Goal: Transaction & Acquisition: Purchase product/service

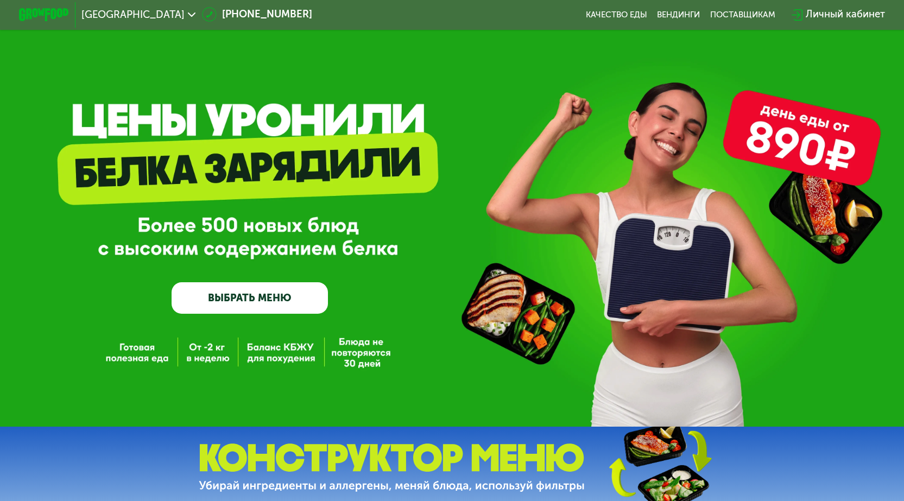
click at [835, 14] on div "Личный кабинет" at bounding box center [845, 14] width 79 height 15
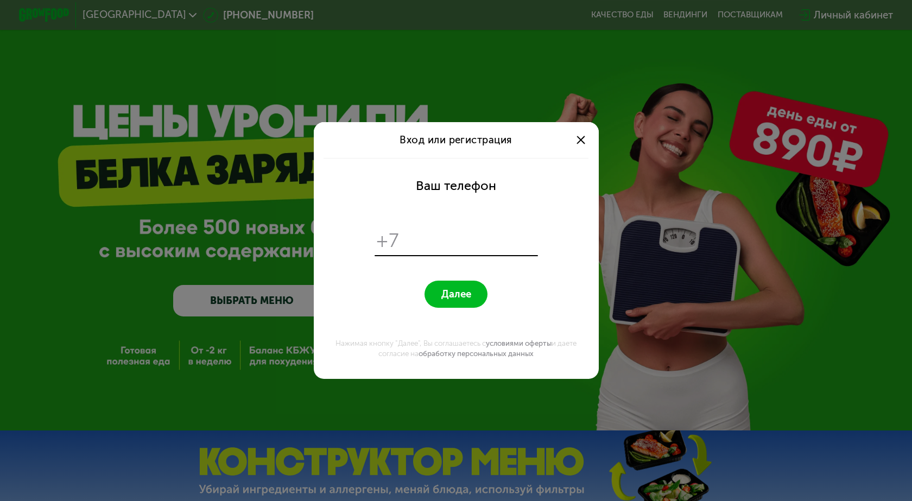
click at [580, 137] on div at bounding box center [580, 139] width 15 height 15
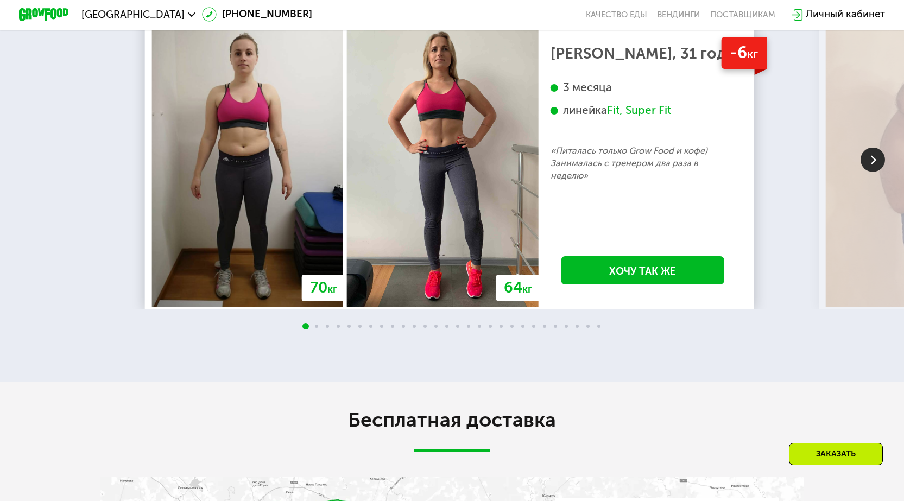
scroll to position [1412, 0]
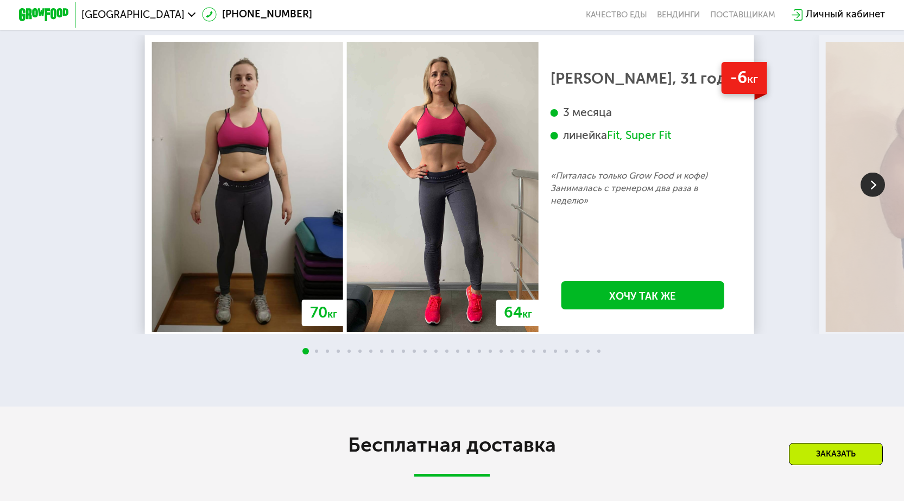
click at [874, 188] on img at bounding box center [873, 185] width 24 height 24
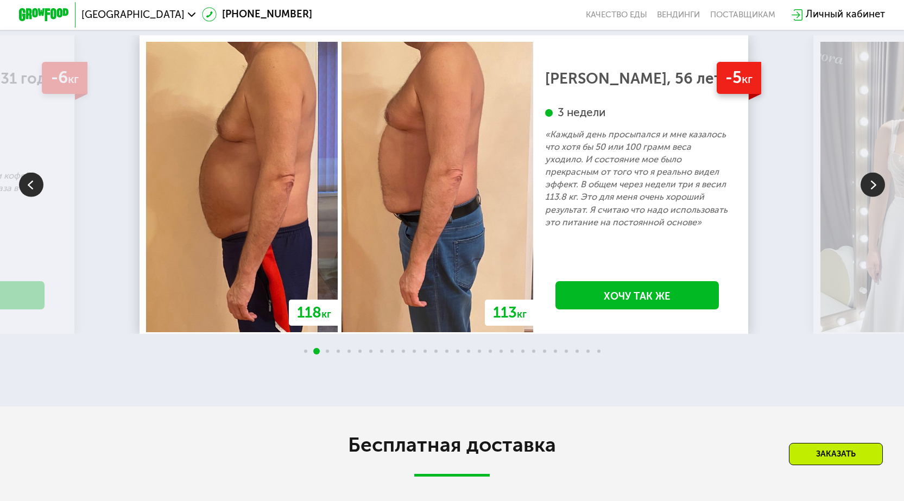
click at [874, 188] on img at bounding box center [873, 185] width 24 height 24
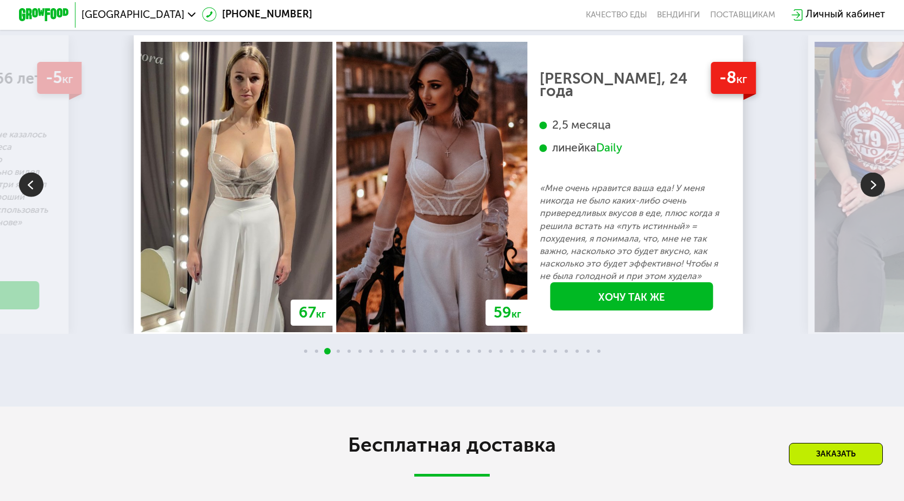
click at [874, 188] on img at bounding box center [873, 185] width 24 height 24
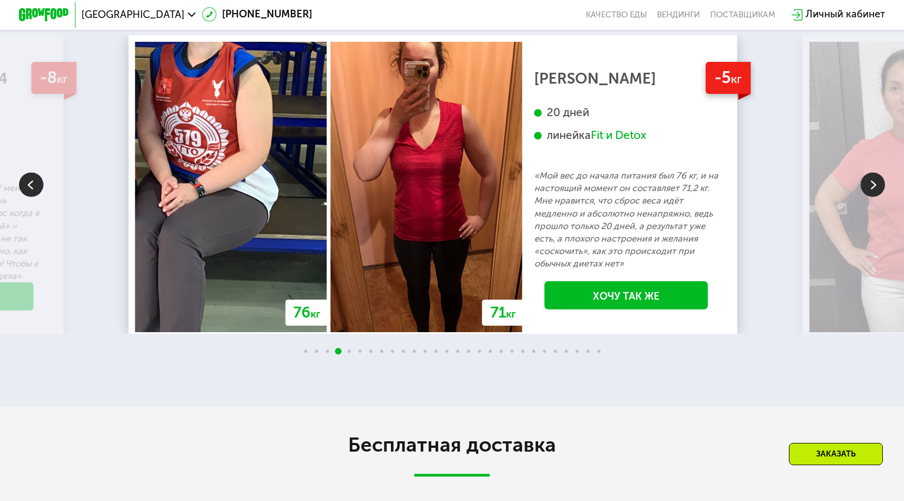
click at [874, 188] on img at bounding box center [873, 185] width 24 height 24
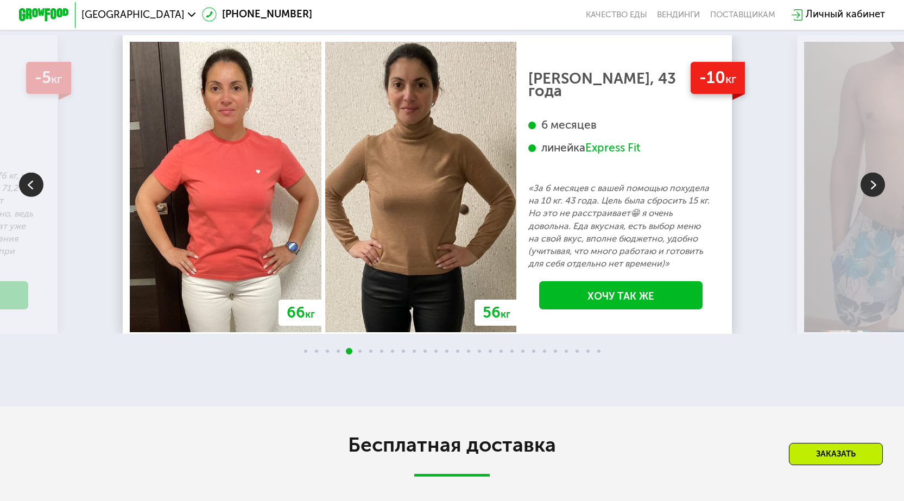
click at [875, 192] on img at bounding box center [873, 185] width 24 height 24
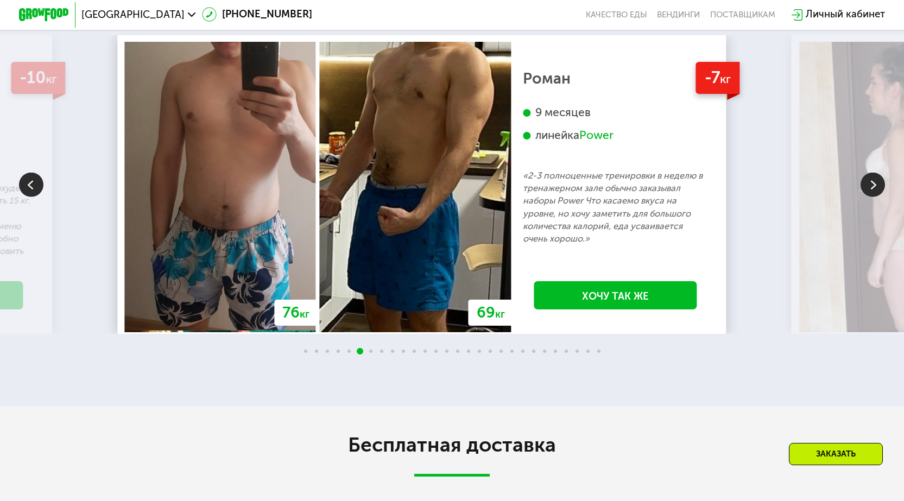
click at [875, 192] on img at bounding box center [873, 185] width 24 height 24
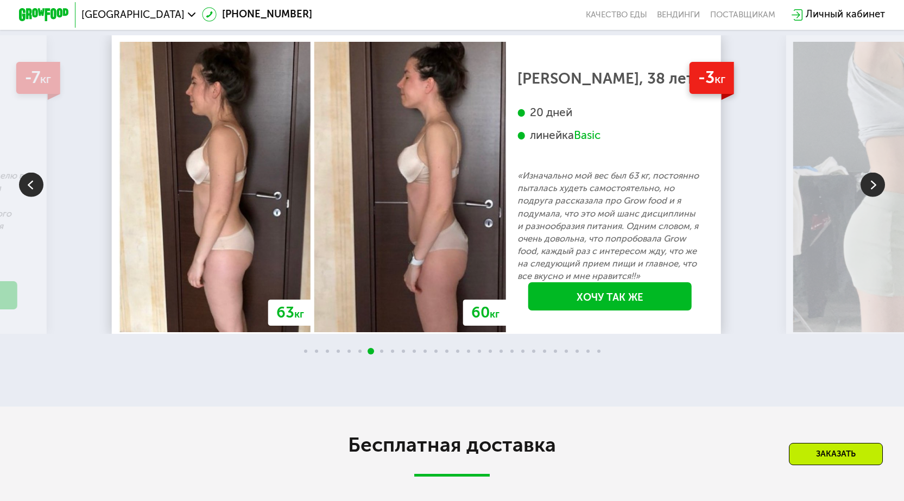
click at [875, 192] on img at bounding box center [873, 185] width 24 height 24
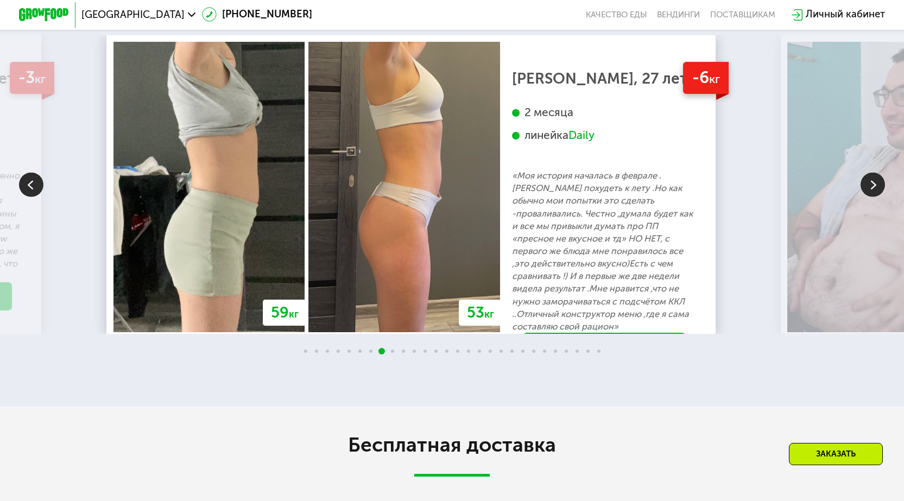
click at [875, 192] on img at bounding box center [873, 185] width 24 height 24
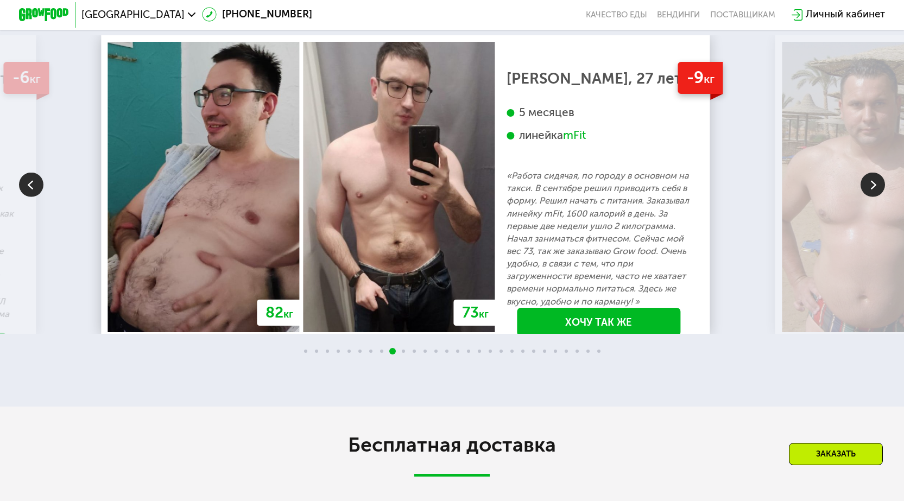
click at [873, 195] on img at bounding box center [873, 185] width 24 height 24
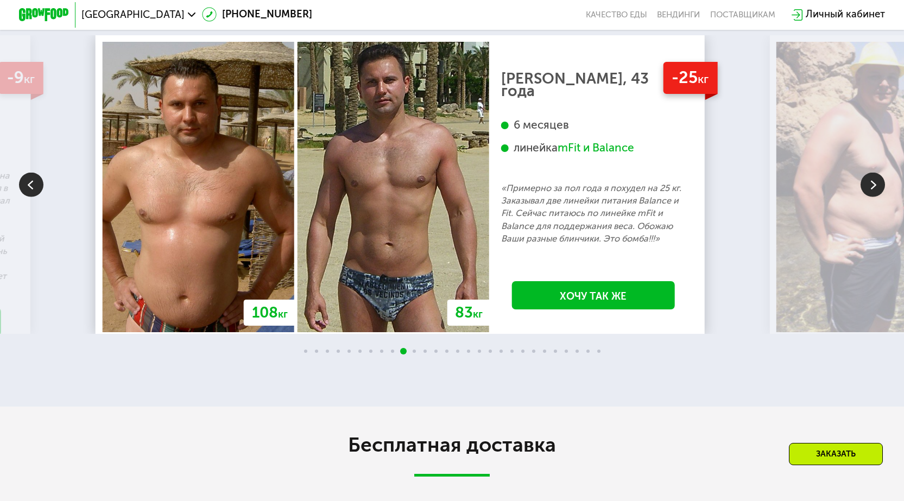
click at [873, 195] on img at bounding box center [873, 185] width 24 height 24
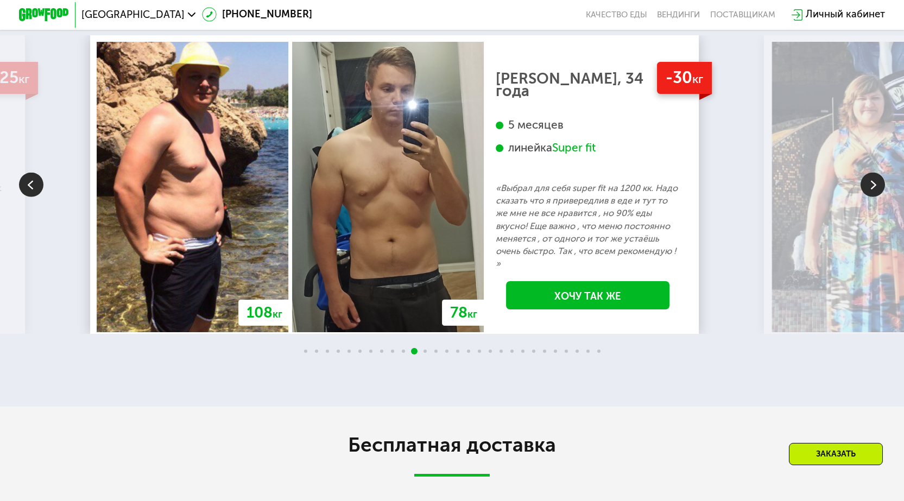
click at [873, 195] on img at bounding box center [873, 185] width 24 height 24
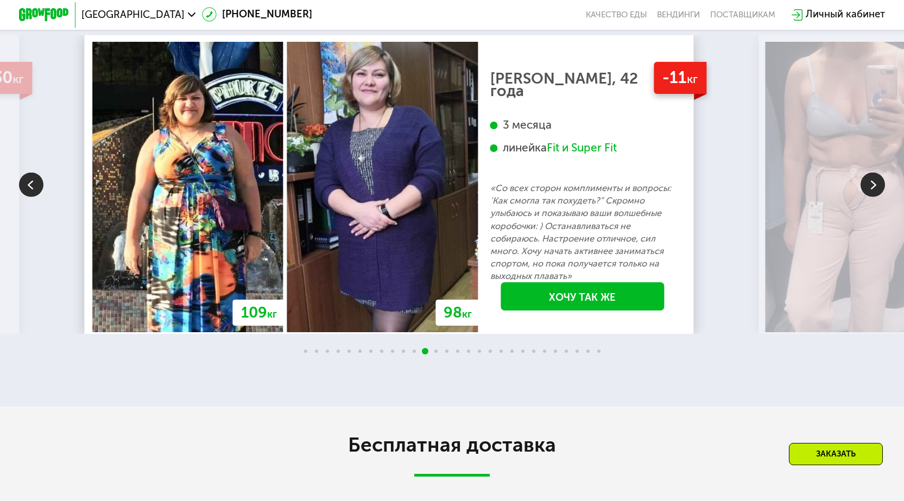
click at [873, 195] on img at bounding box center [873, 185] width 24 height 24
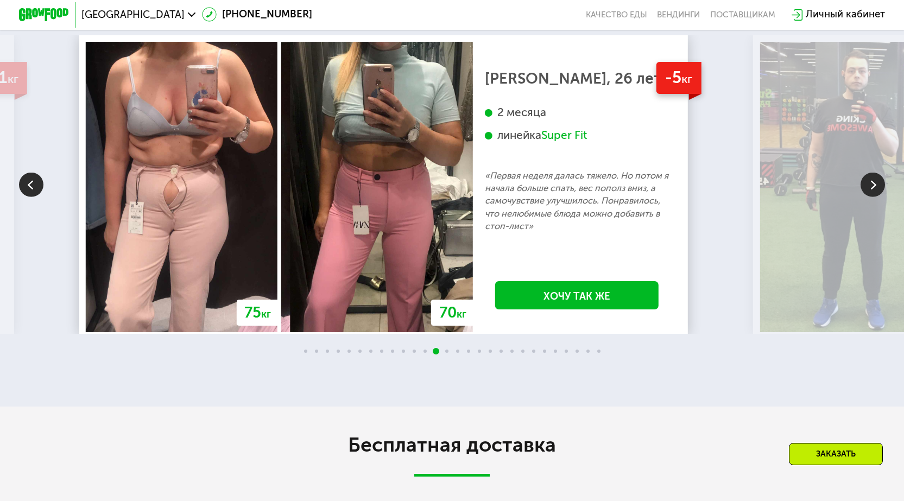
click at [873, 195] on img at bounding box center [873, 185] width 24 height 24
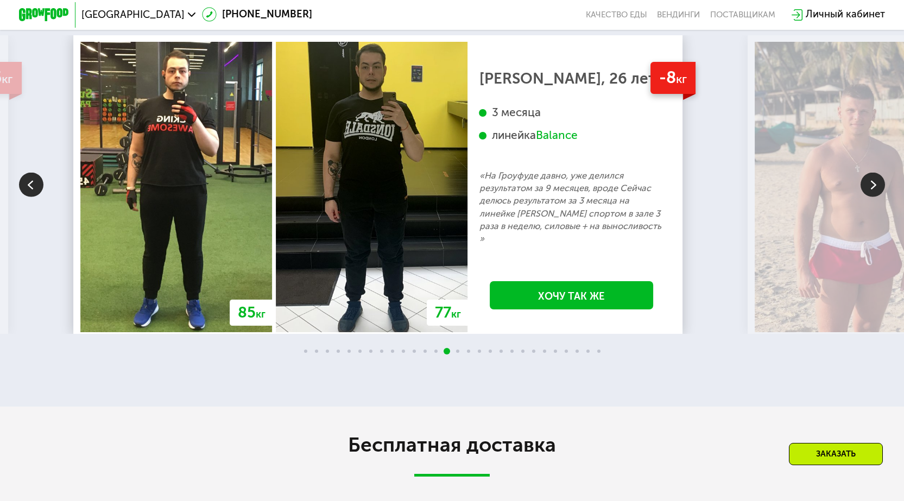
click at [873, 195] on img at bounding box center [873, 185] width 24 height 24
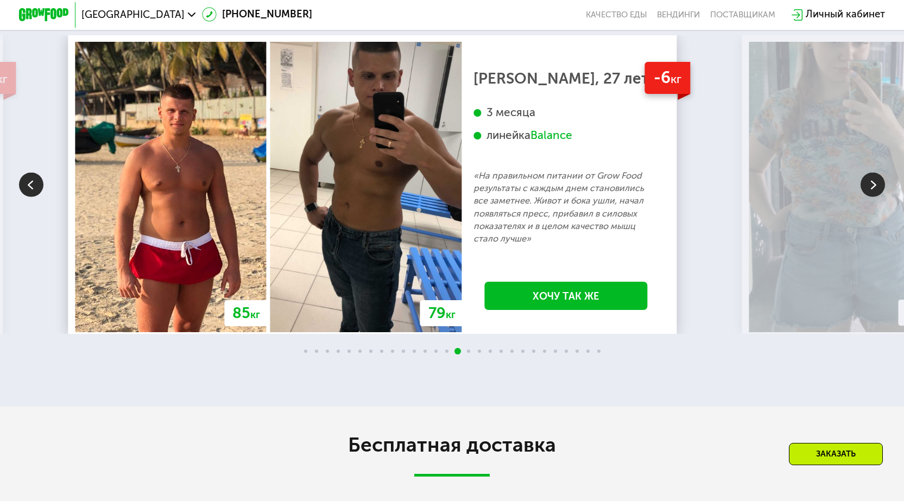
click at [873, 195] on img at bounding box center [873, 185] width 24 height 24
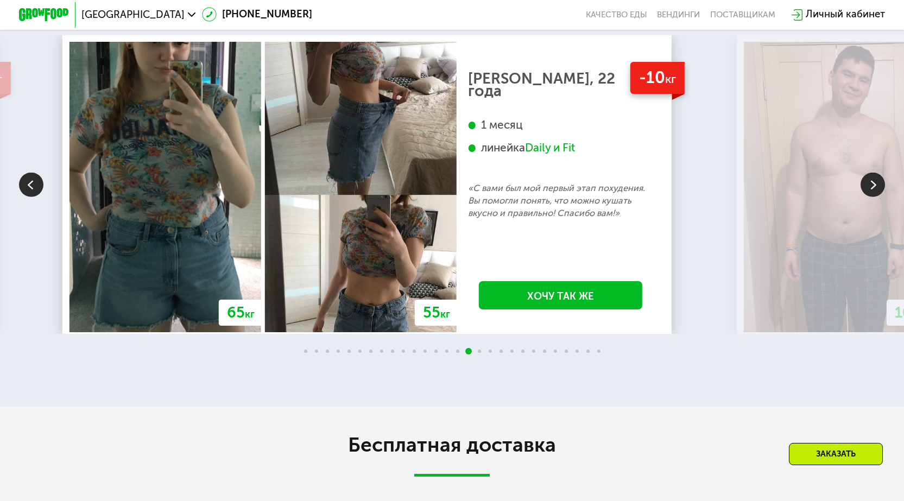
click at [873, 195] on img at bounding box center [873, 185] width 24 height 24
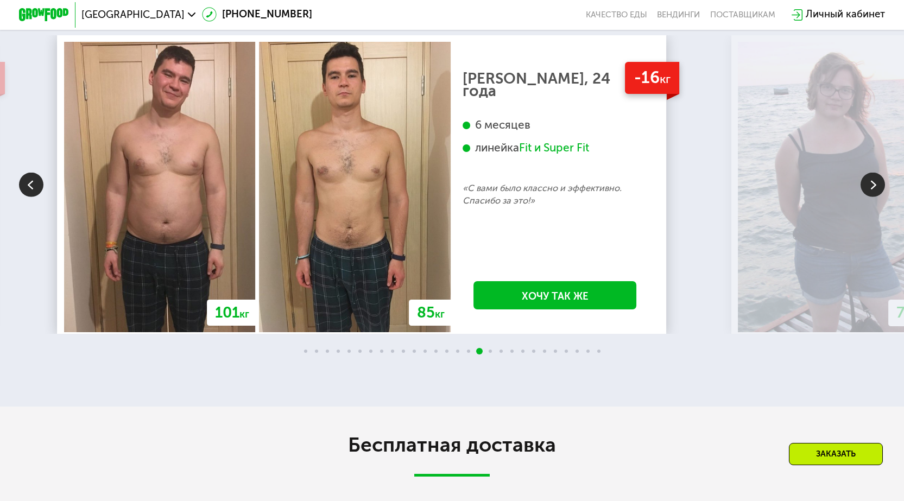
click at [873, 195] on img at bounding box center [873, 185] width 24 height 24
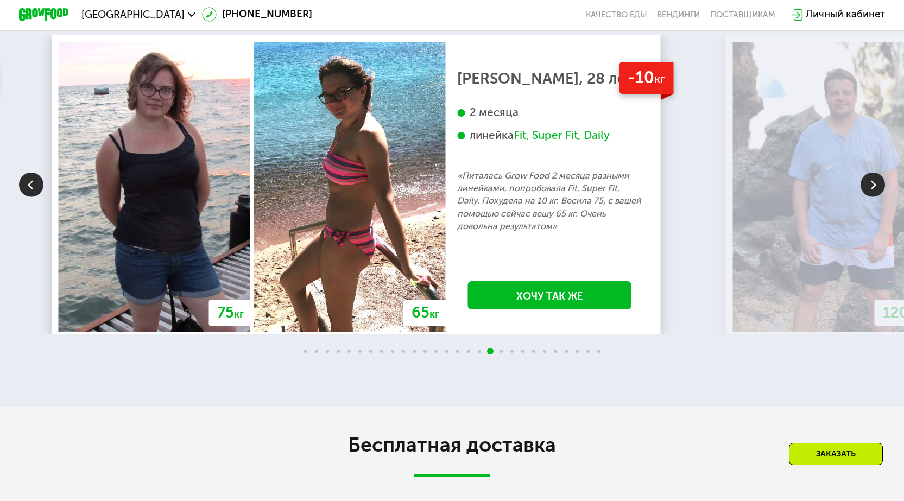
click at [873, 195] on img at bounding box center [873, 185] width 24 height 24
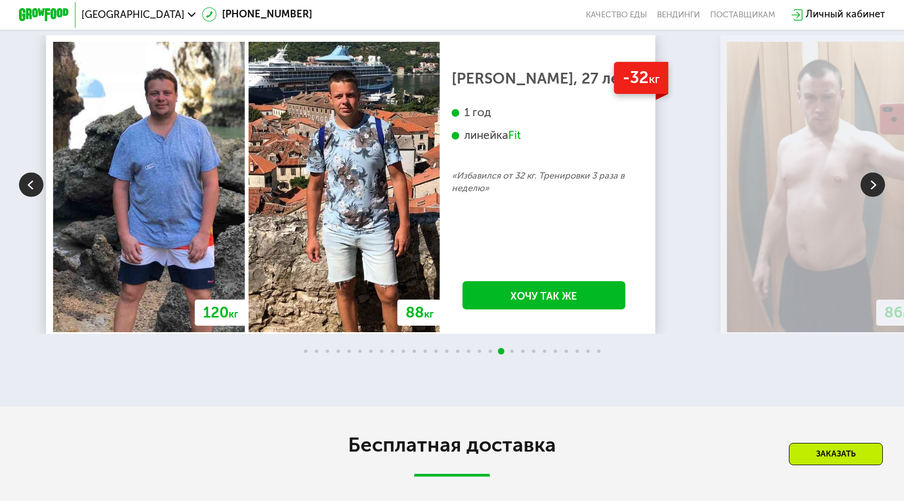
click at [872, 195] on img at bounding box center [873, 185] width 24 height 24
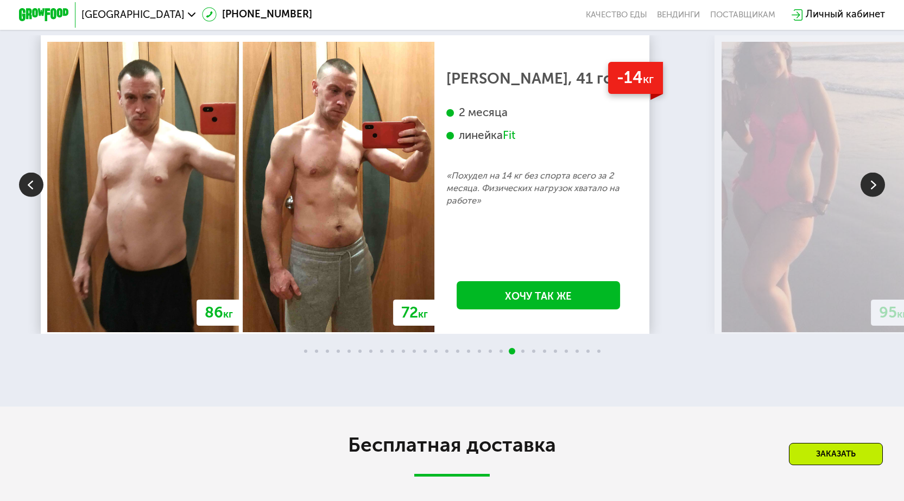
click at [872, 195] on img at bounding box center [873, 185] width 24 height 24
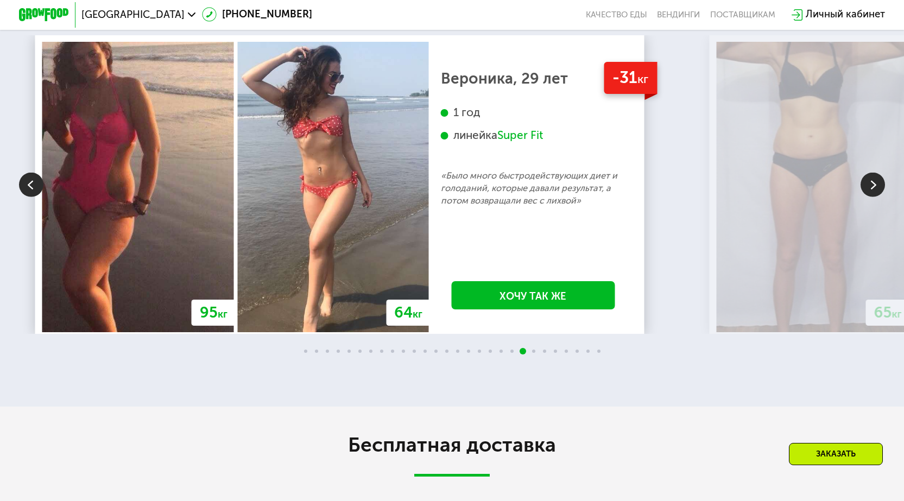
click at [872, 195] on img at bounding box center [873, 185] width 24 height 24
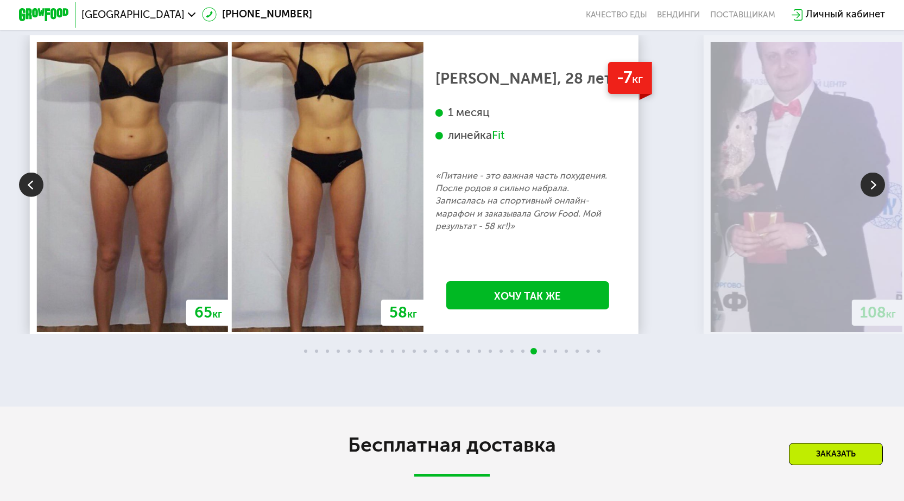
click at [872, 195] on img at bounding box center [873, 185] width 24 height 24
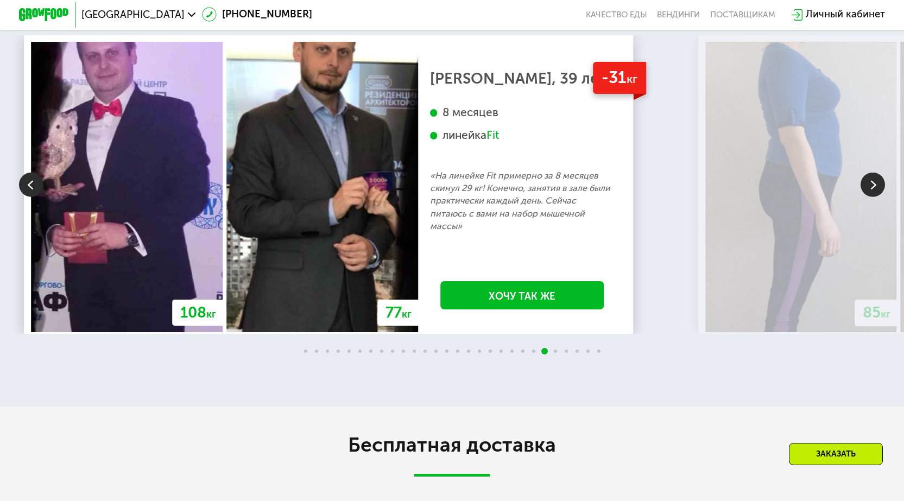
click at [872, 195] on img at bounding box center [873, 185] width 24 height 24
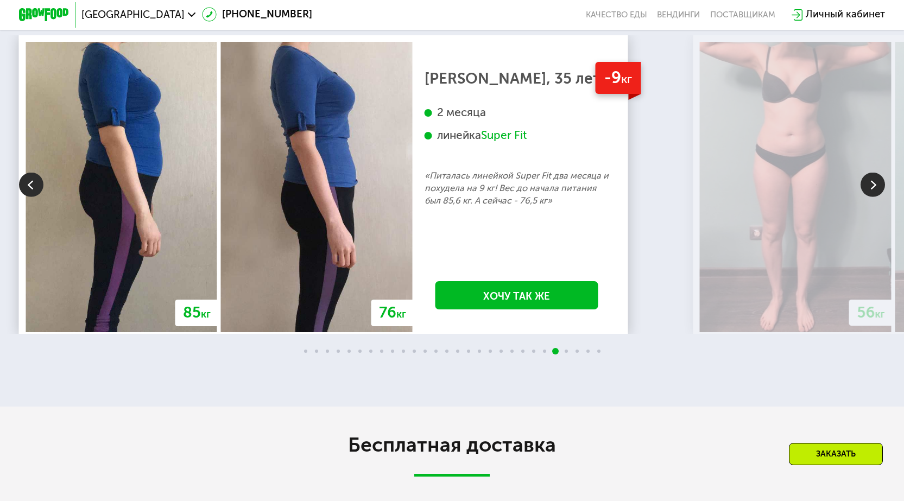
click at [872, 195] on img at bounding box center [873, 185] width 24 height 24
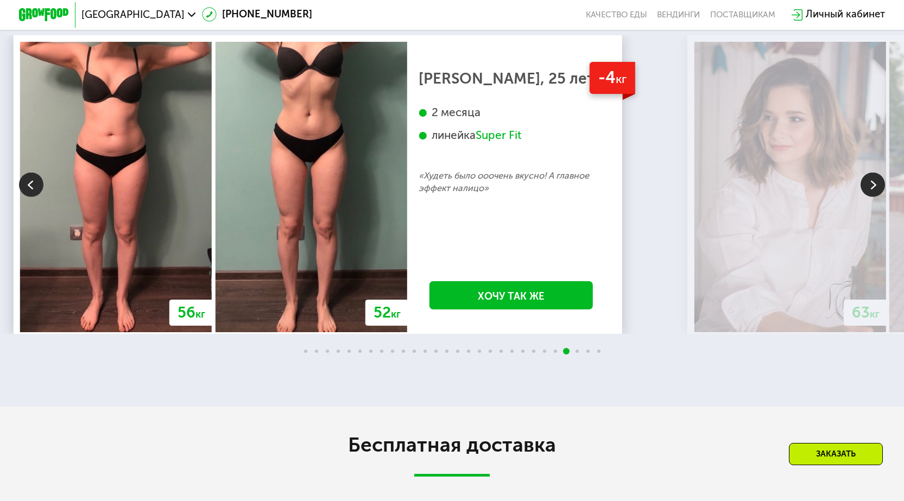
click at [872, 195] on img at bounding box center [873, 185] width 24 height 24
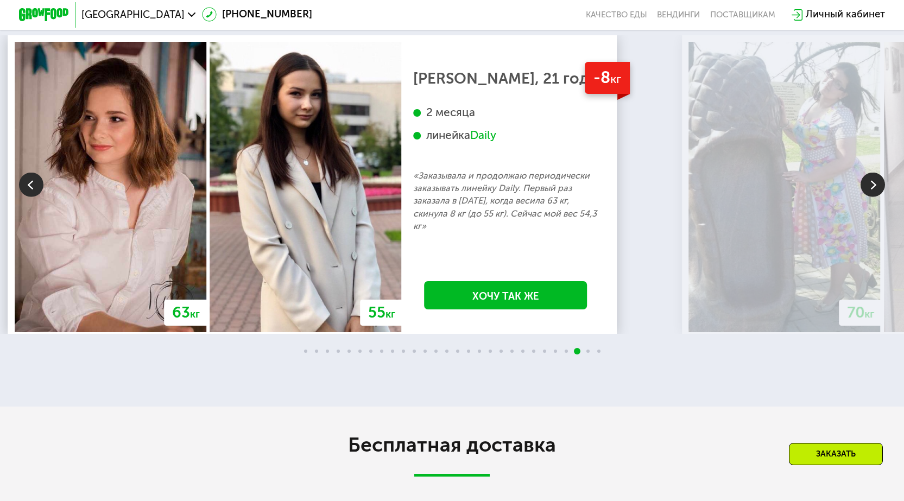
click at [872, 195] on img at bounding box center [873, 185] width 24 height 24
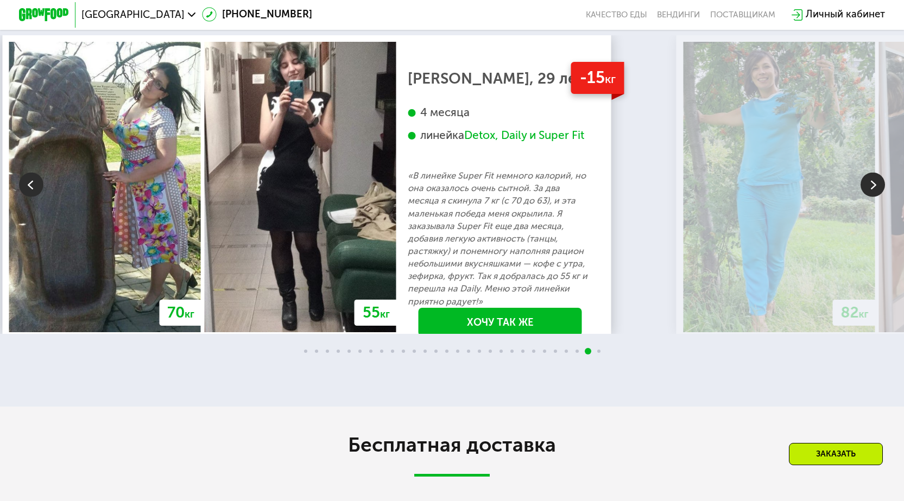
click at [872, 195] on img at bounding box center [873, 185] width 24 height 24
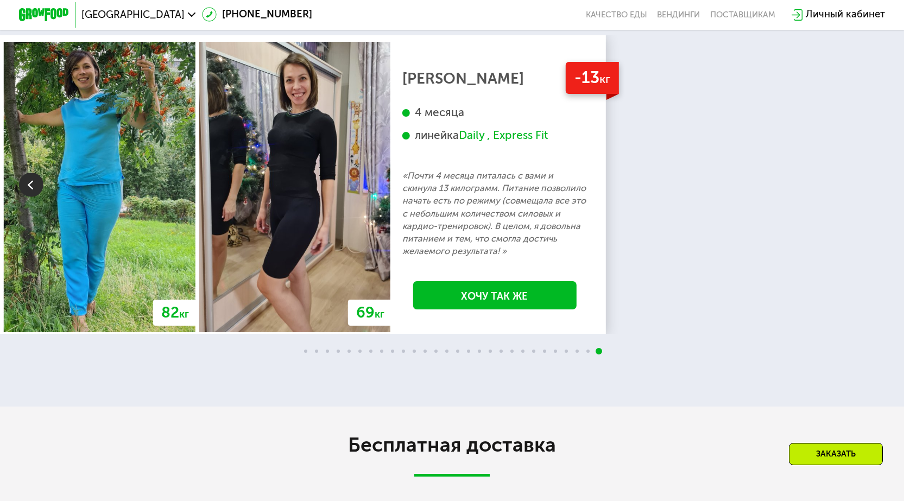
click at [872, 195] on div "70 кг 64 кг -6 кг Екатерина, 31 год 3 месяца линейка Fit, Super Fit «Питалась т…" at bounding box center [452, 184] width 904 height 299
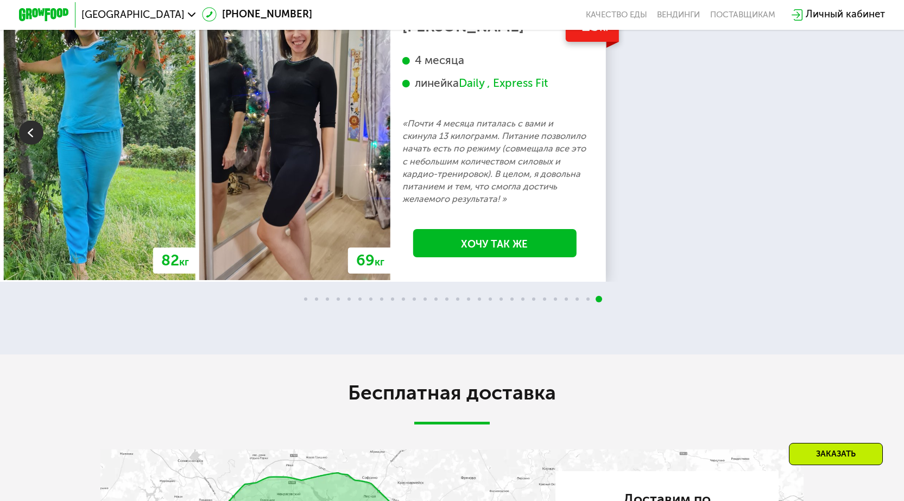
scroll to position [1358, 0]
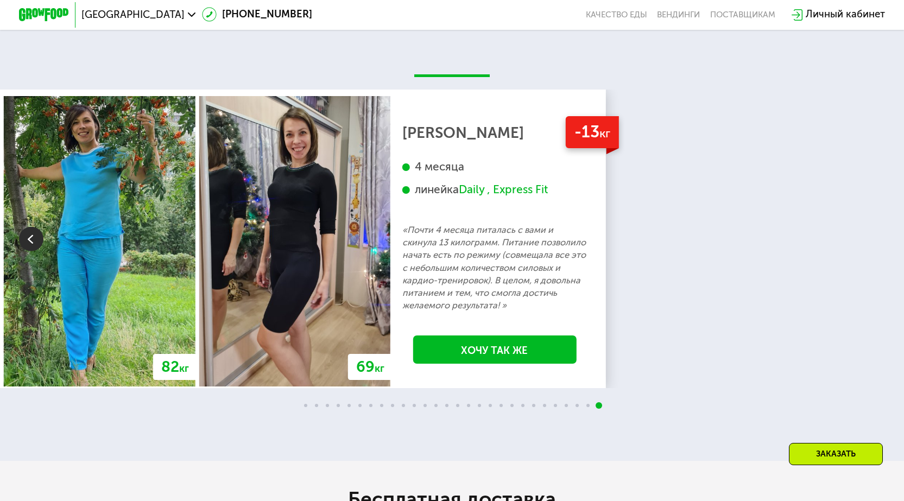
click at [112, 80] on div "70 кг 64 кг -6 кг Екатерина, 31 год 3 месяца линейка Fit, Super Fit «Питалась т…" at bounding box center [452, 240] width 904 height 442
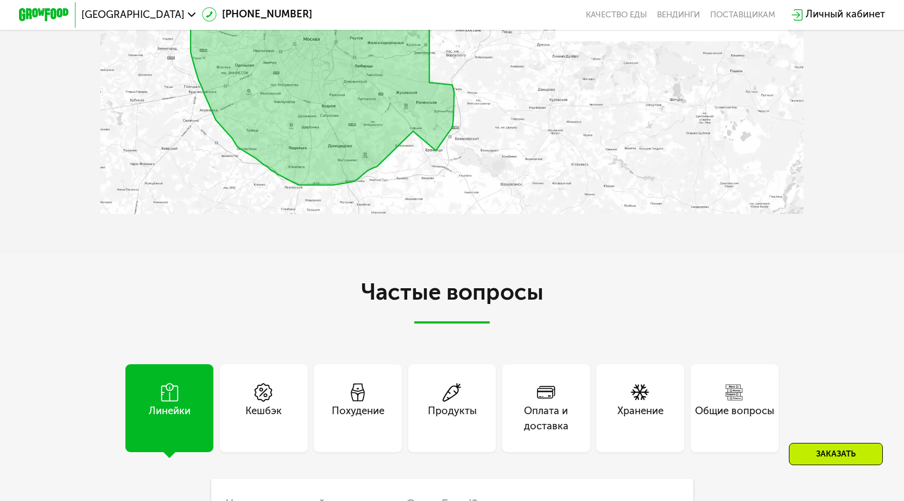
scroll to position [2226, 0]
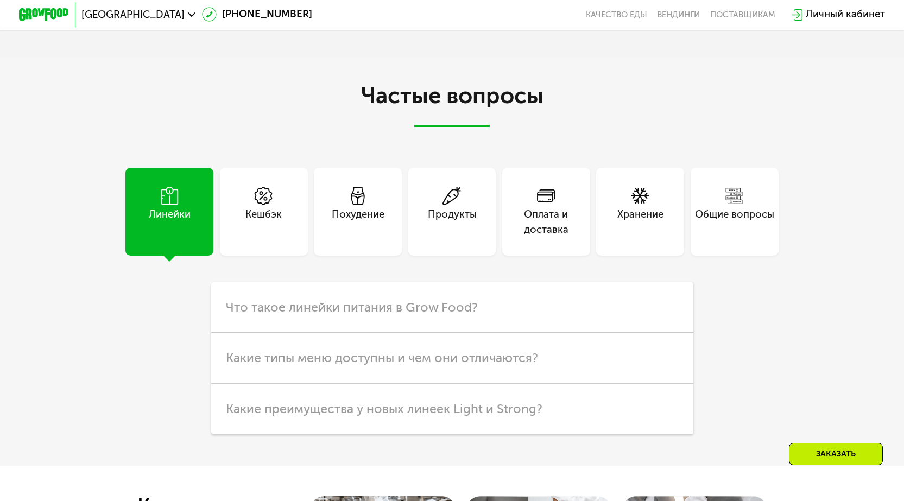
click at [378, 219] on div "Похудение" at bounding box center [358, 222] width 53 height 30
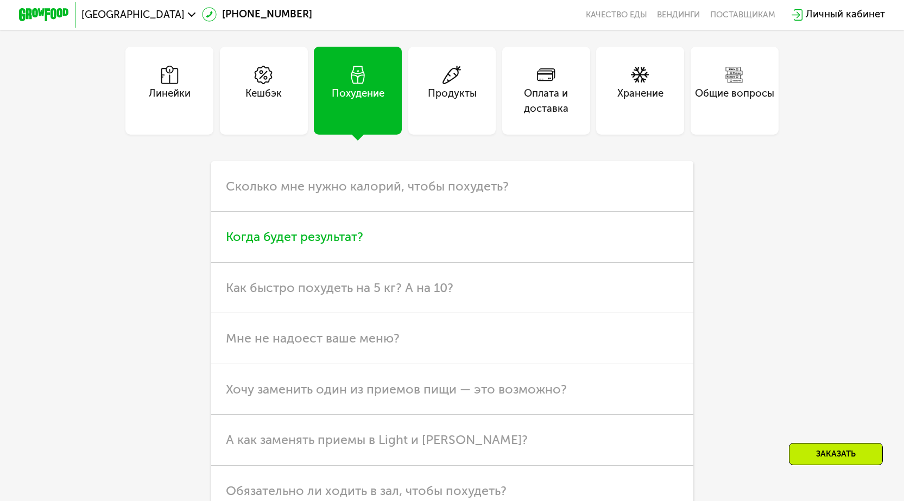
scroll to position [2335, 0]
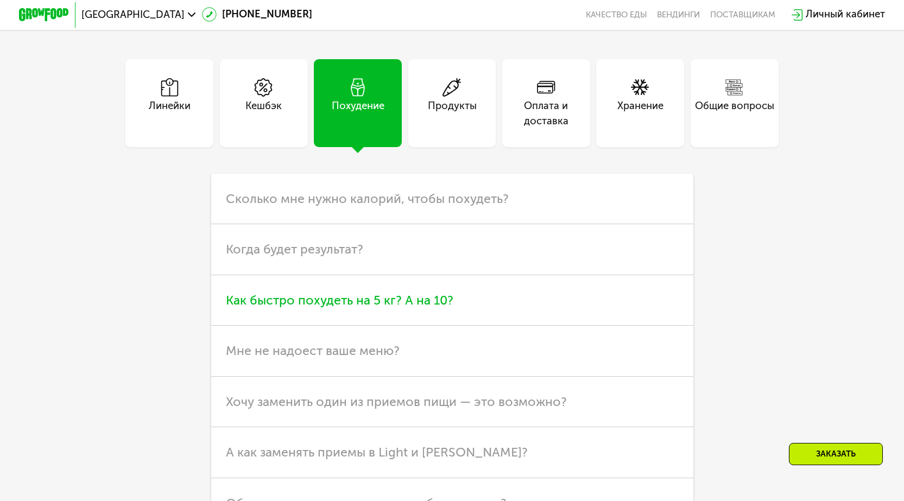
click at [428, 308] on span "Как быстро похудеть на 5 кг? А на 10?" at bounding box center [340, 300] width 228 height 15
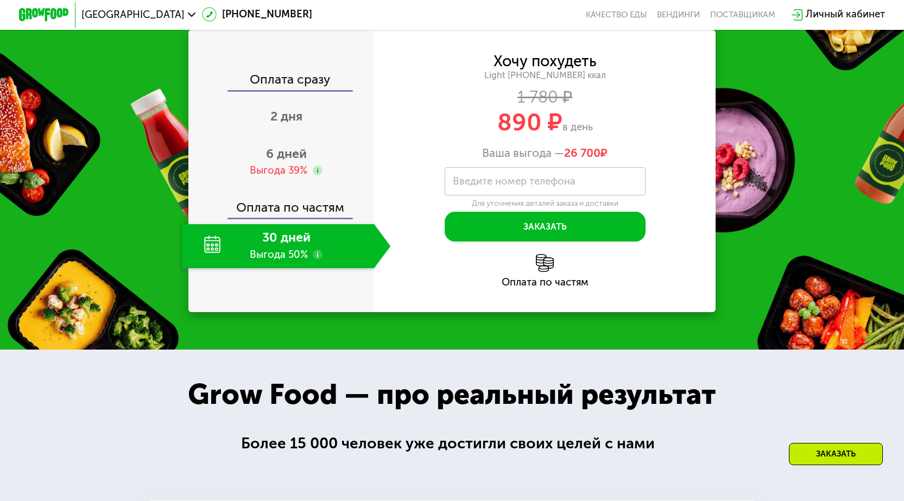
scroll to position [380, 0]
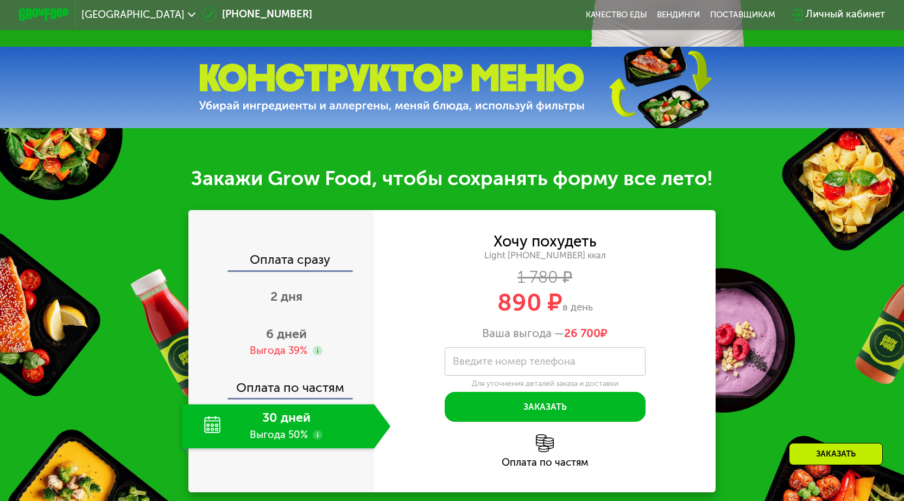
click at [23, 11] on img at bounding box center [44, 14] width 50 height 13
click at [49, 12] on img at bounding box center [44, 14] width 50 height 13
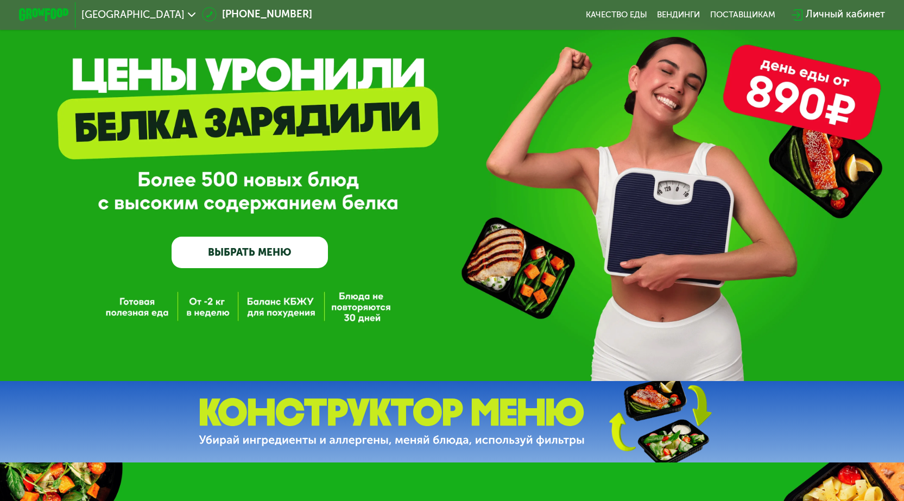
scroll to position [0, 0]
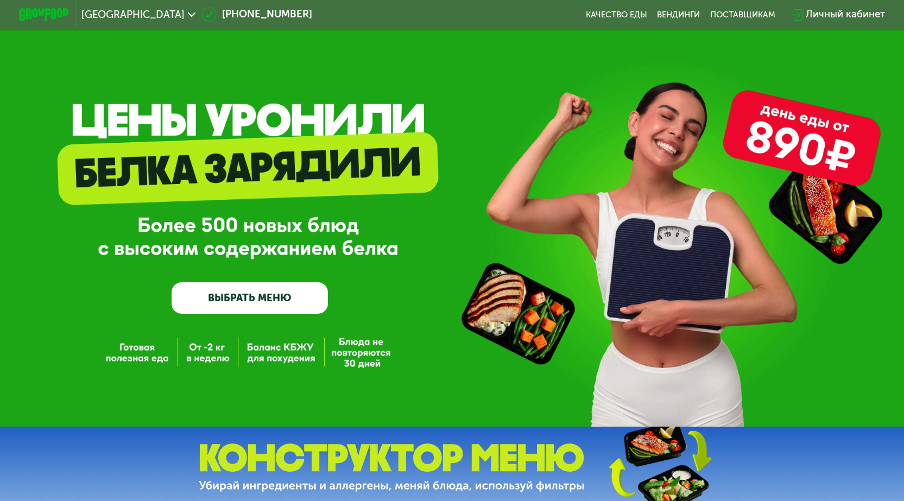
click at [257, 299] on link "ВЫБРАТЬ МЕНЮ" at bounding box center [250, 297] width 156 height 31
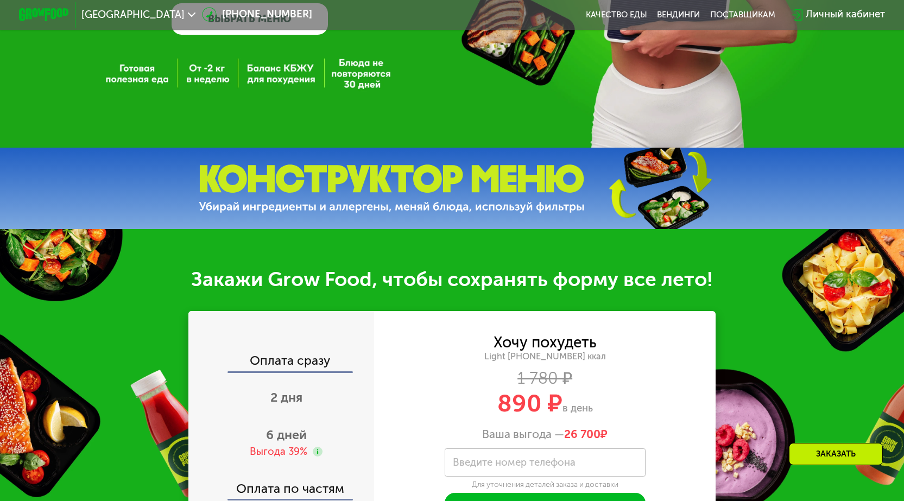
scroll to position [163, 0]
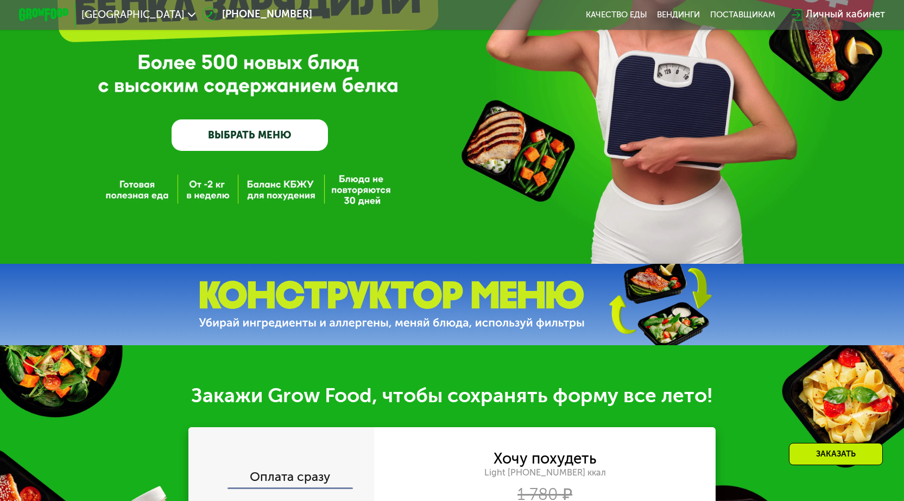
click at [130, 196] on div "GrowFood — доставка правильного питания ВЫБРАТЬ МЕНЮ" at bounding box center [452, 50] width 904 height 427
click at [199, 191] on div "GrowFood — доставка правильного питания ВЫБРАТЬ МЕНЮ" at bounding box center [452, 50] width 904 height 427
click at [226, 134] on link "ВЫБРАТЬ МЕНЮ" at bounding box center [250, 134] width 156 height 31
click at [272, 136] on link "ВЫБРАТЬ МЕНЮ" at bounding box center [250, 134] width 156 height 31
click at [275, 144] on link "ВЫБРАТЬ МЕНЮ" at bounding box center [250, 134] width 156 height 31
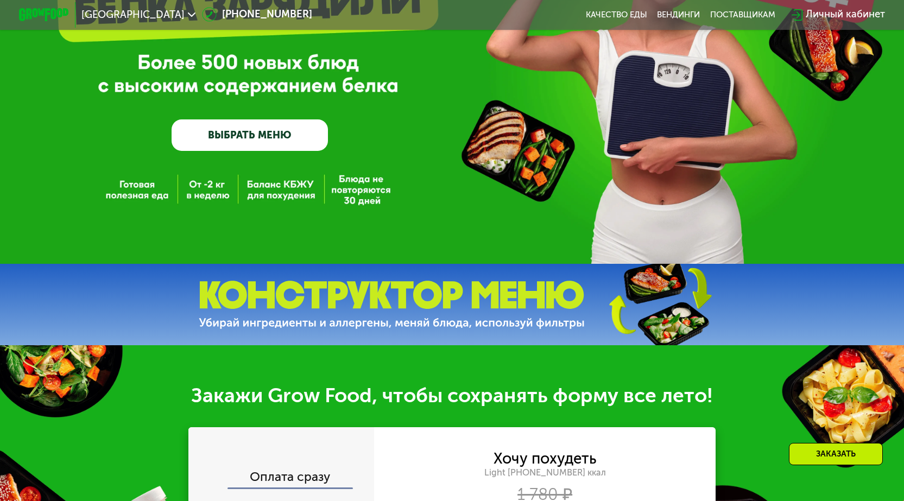
click at [293, 191] on div "GrowFood — доставка правильного питания ВЫБРАТЬ МЕНЮ" at bounding box center [452, 50] width 904 height 427
click at [353, 204] on div "GrowFood — доставка правильного питания ВЫБРАТЬ МЕНЮ" at bounding box center [452, 50] width 904 height 427
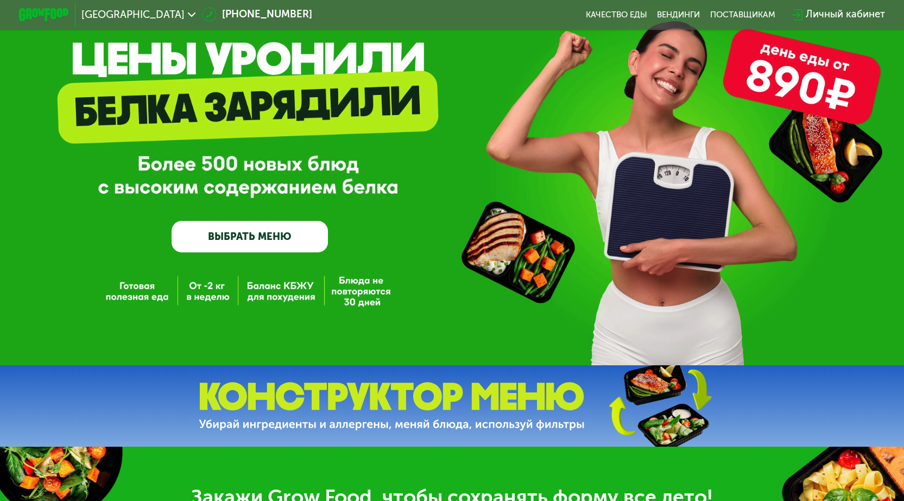
scroll to position [0, 0]
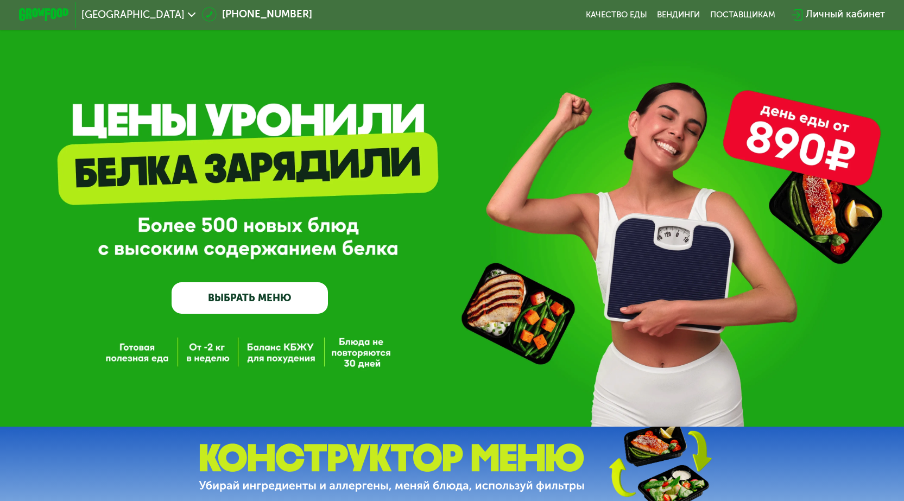
click at [359, 244] on div "GrowFood — доставка правильного питания ВЫБРАТЬ МЕНЮ" at bounding box center [452, 228] width 904 height 169
click at [34, 14] on img at bounding box center [44, 14] width 50 height 13
drag, startPoint x: 601, startPoint y: 8, endPoint x: 604, endPoint y: 16, distance: 8.8
click at [600, 8] on div "Москва 8 (800) 555-21-78 Качество еды Вендинги поставщикам Личный кабинет" at bounding box center [451, 15] width 879 height 28
click at [604, 16] on link "Качество еды" at bounding box center [616, 15] width 61 height 10
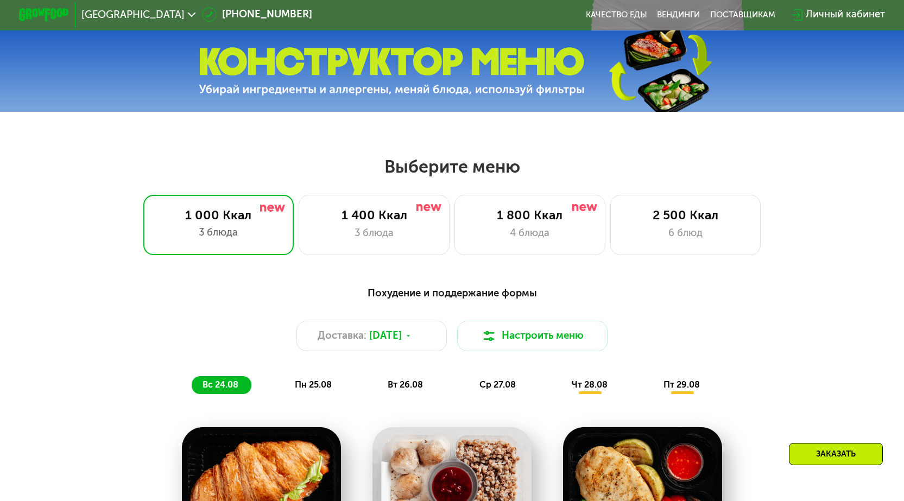
scroll to position [434, 0]
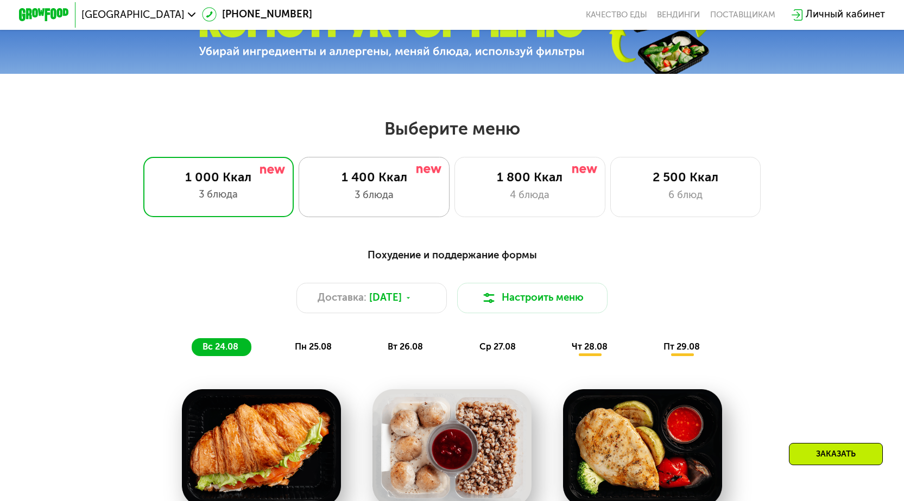
click at [350, 185] on div "1 400 Ккал" at bounding box center [374, 177] width 124 height 15
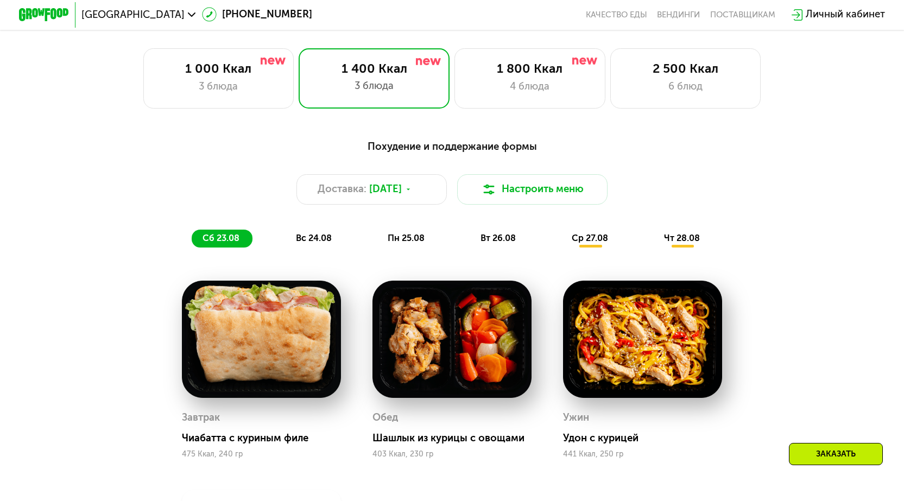
scroll to position [652, 0]
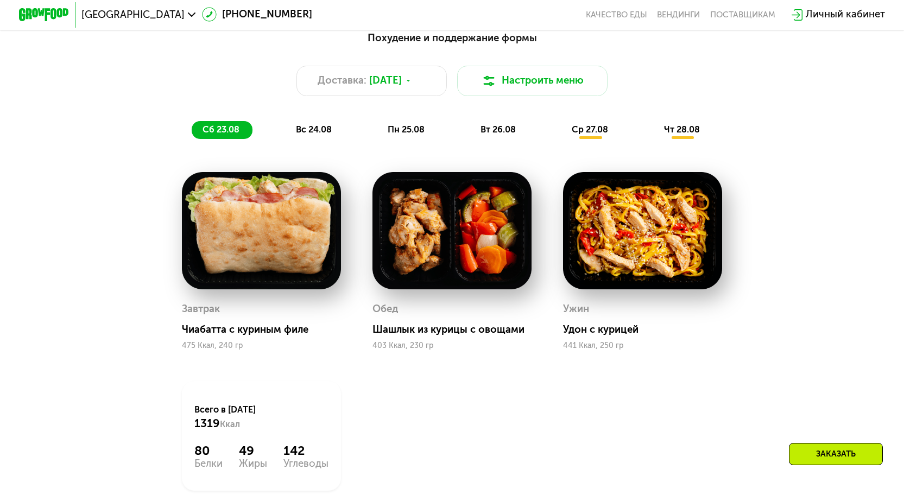
click at [307, 135] on span "вс 24.08" at bounding box center [314, 129] width 36 height 10
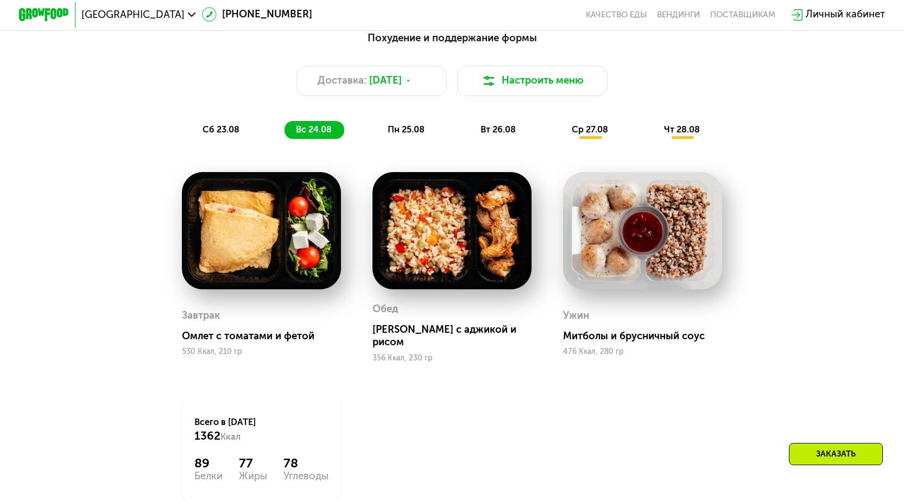
click at [413, 135] on span "пн 25.08" at bounding box center [406, 129] width 37 height 10
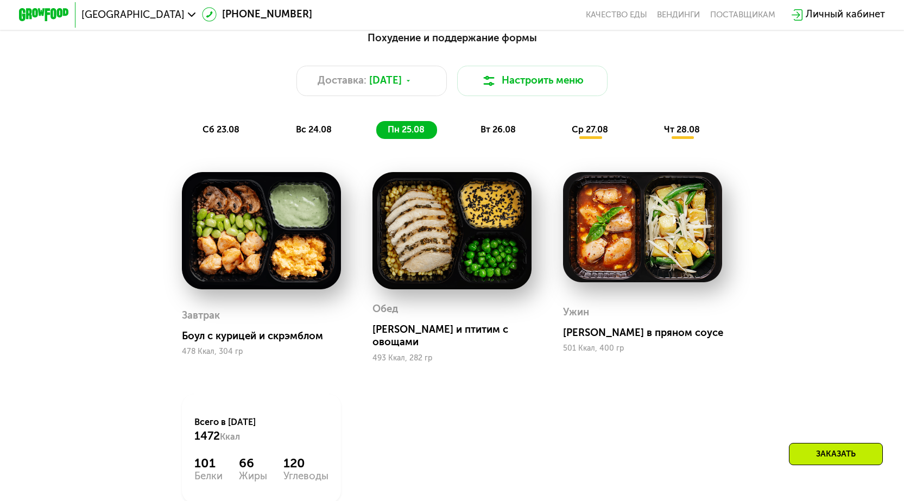
click at [502, 132] on span "вт 26.08" at bounding box center [498, 129] width 35 height 10
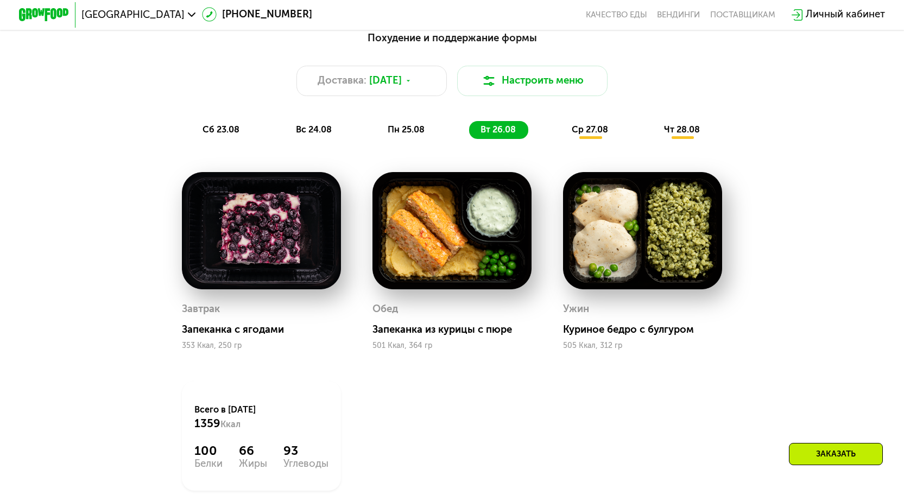
click at [653, 129] on div "ср 27.08" at bounding box center [683, 129] width 60 height 17
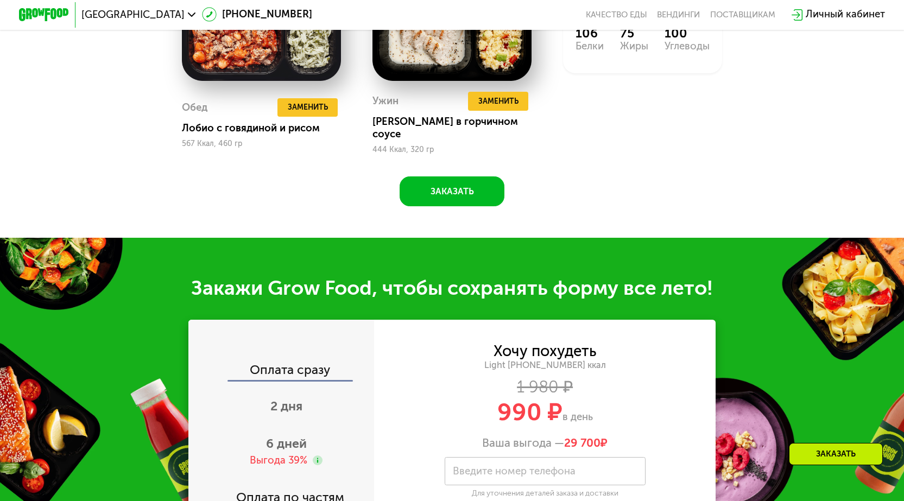
scroll to position [1086, 0]
